Goal: Find contact information: Find contact information

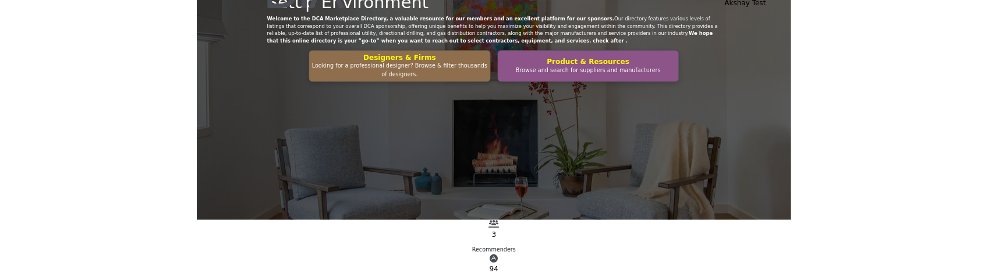
scroll to position [77, 0]
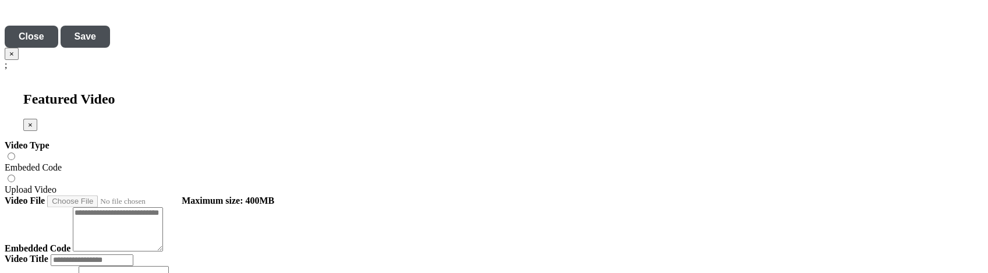
scroll to position [3967, 0]
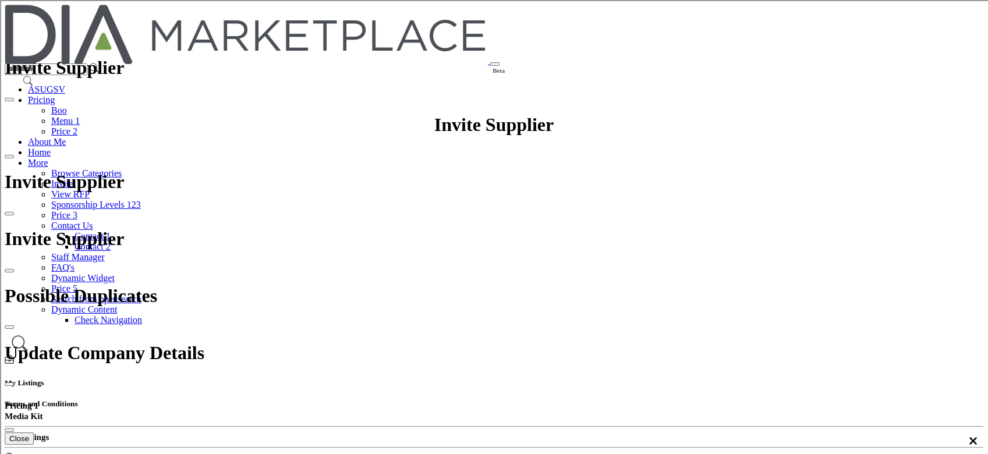
click at [122, 168] on link "Browse Categories" at bounding box center [86, 173] width 70 height 10
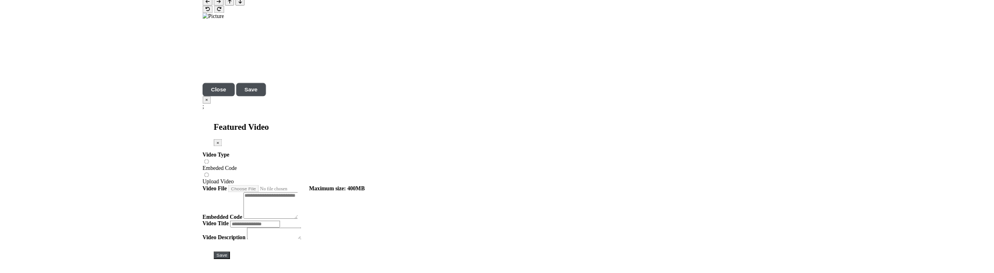
scroll to position [3879, 0]
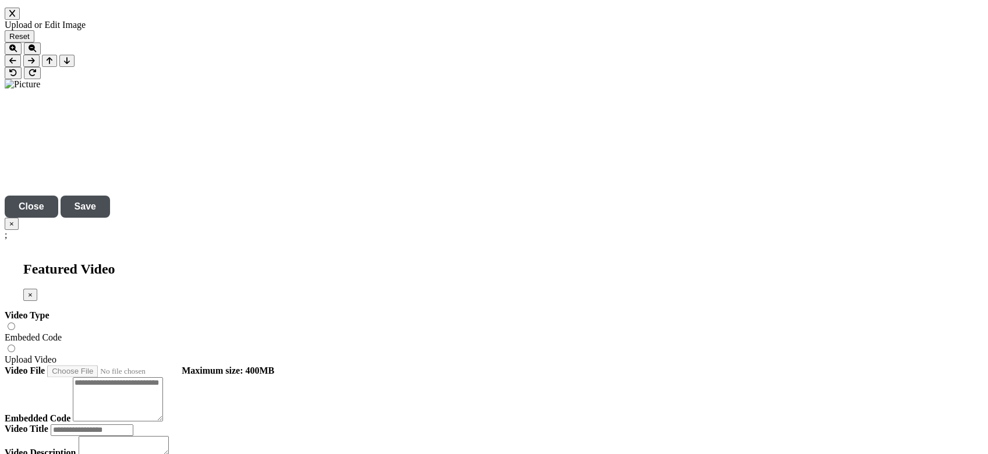
click at [0, 0] on div at bounding box center [0, 0] width 0 height 0
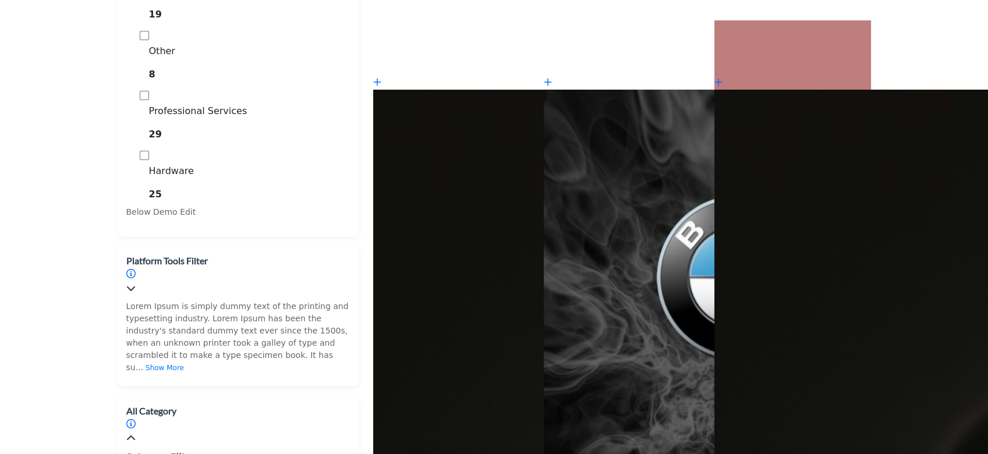
scroll to position [699, 0]
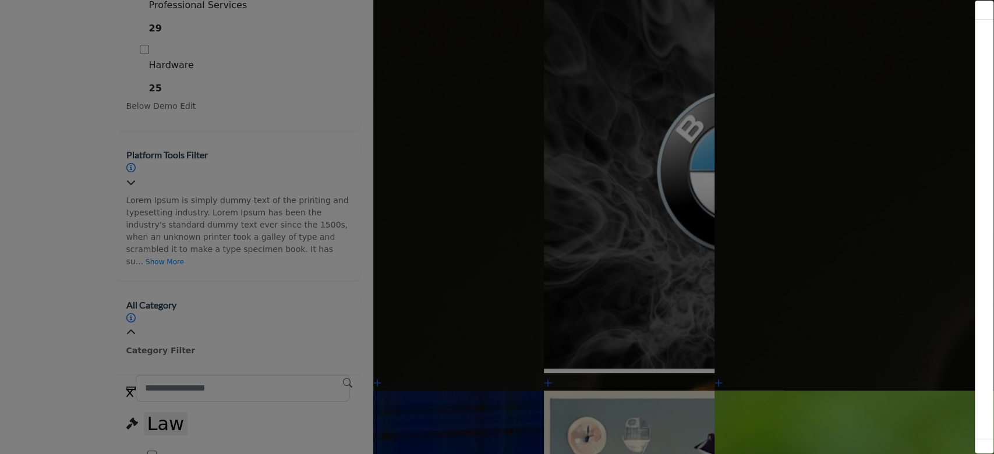
click at [148, 78] on div at bounding box center [497, 227] width 994 height 454
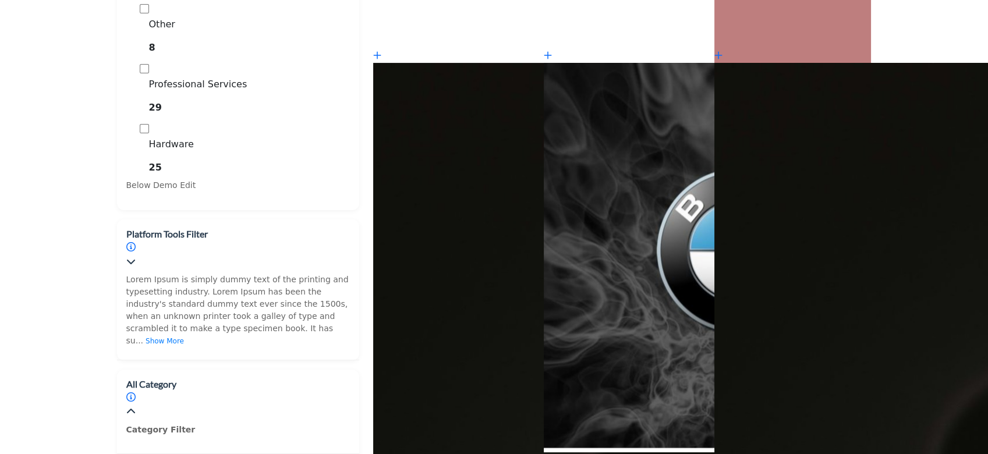
scroll to position [621, 0]
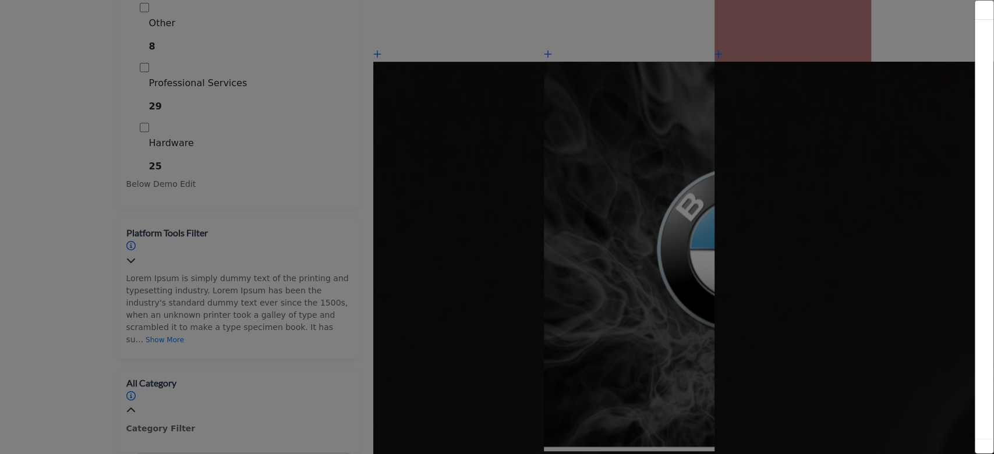
click at [242, 76] on div at bounding box center [497, 227] width 994 height 454
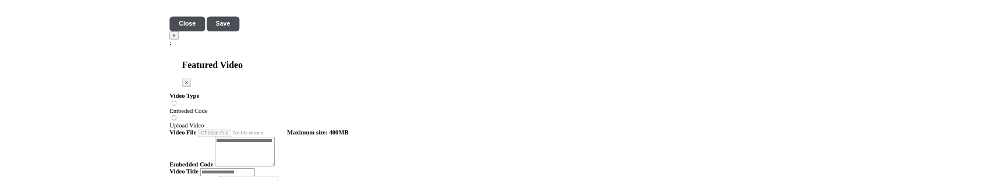
scroll to position [3967, 0]
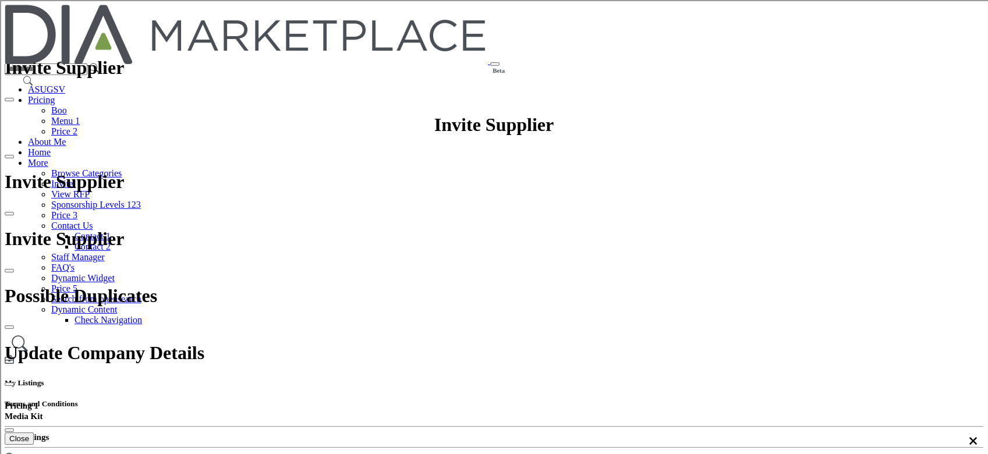
click at [122, 168] on link "Browse Categories" at bounding box center [86, 173] width 70 height 10
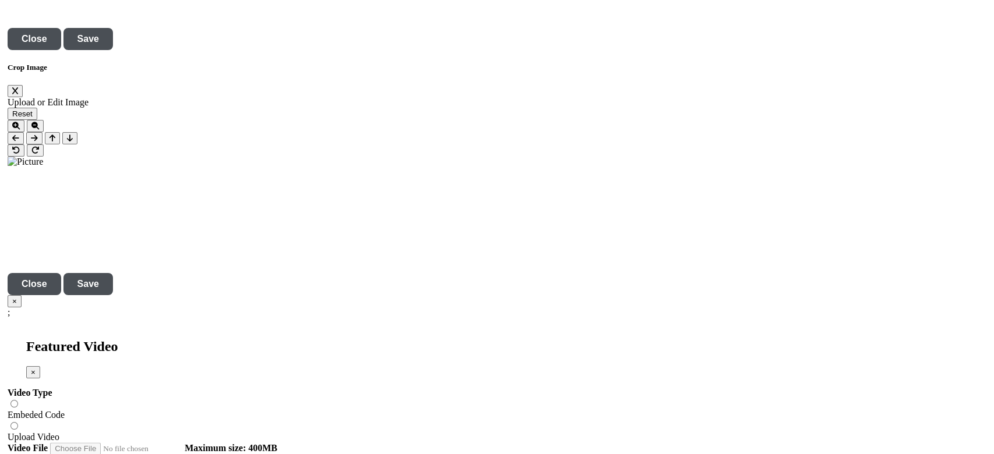
scroll to position [3804, 0]
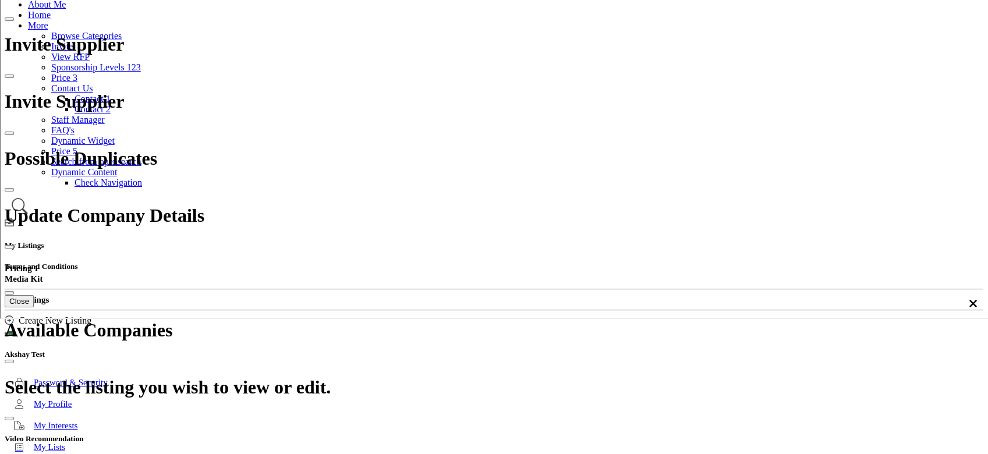
scroll to position [0, 0]
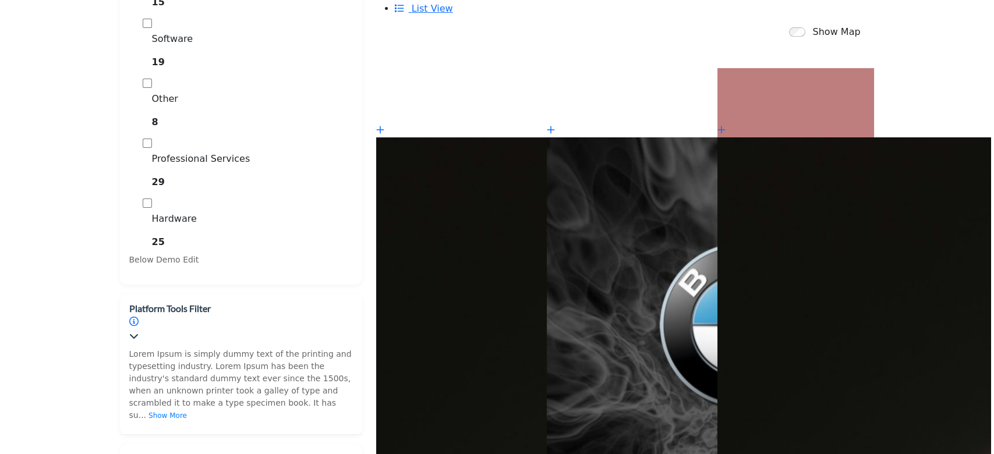
scroll to position [466, 0]
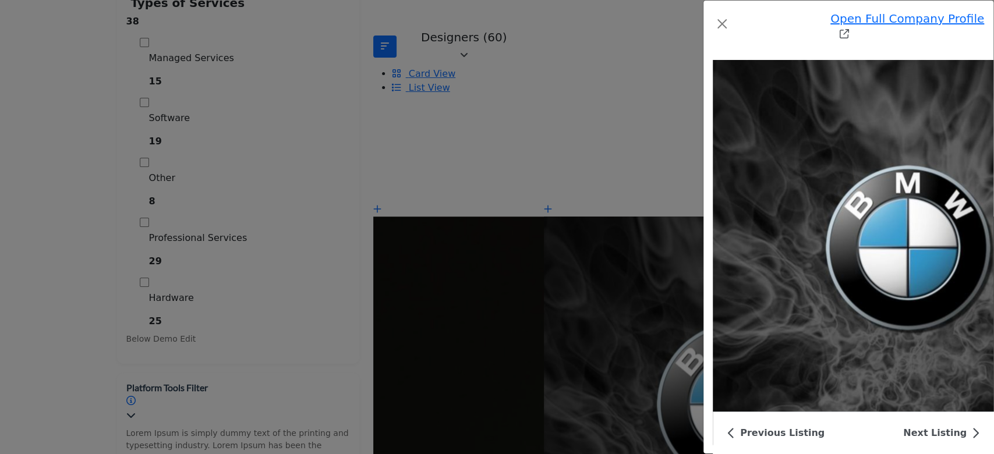
scroll to position [3834, 0]
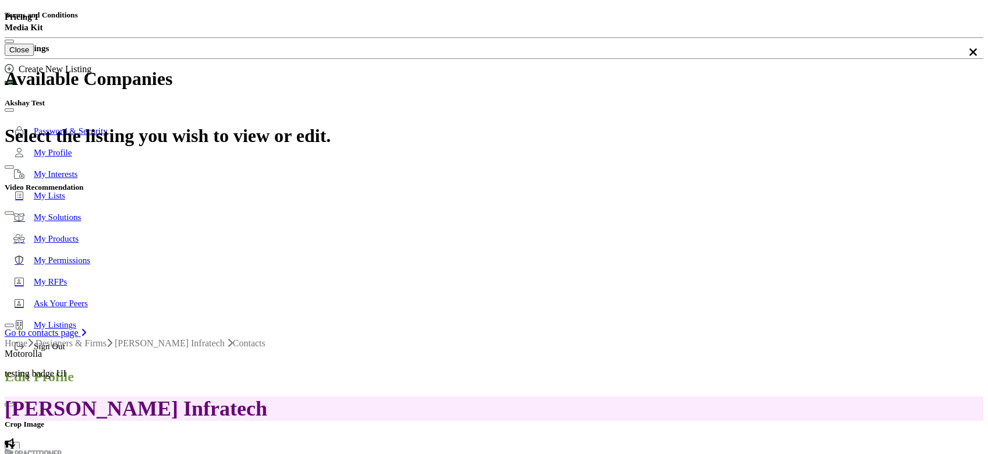
scroll to position [388, 0]
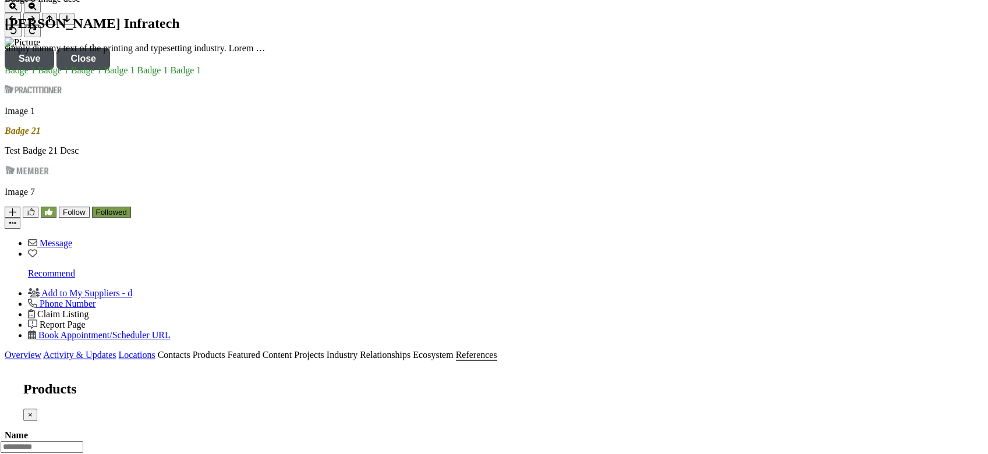
scroll to position [554, 0]
